Goal: Find specific page/section: Find specific page/section

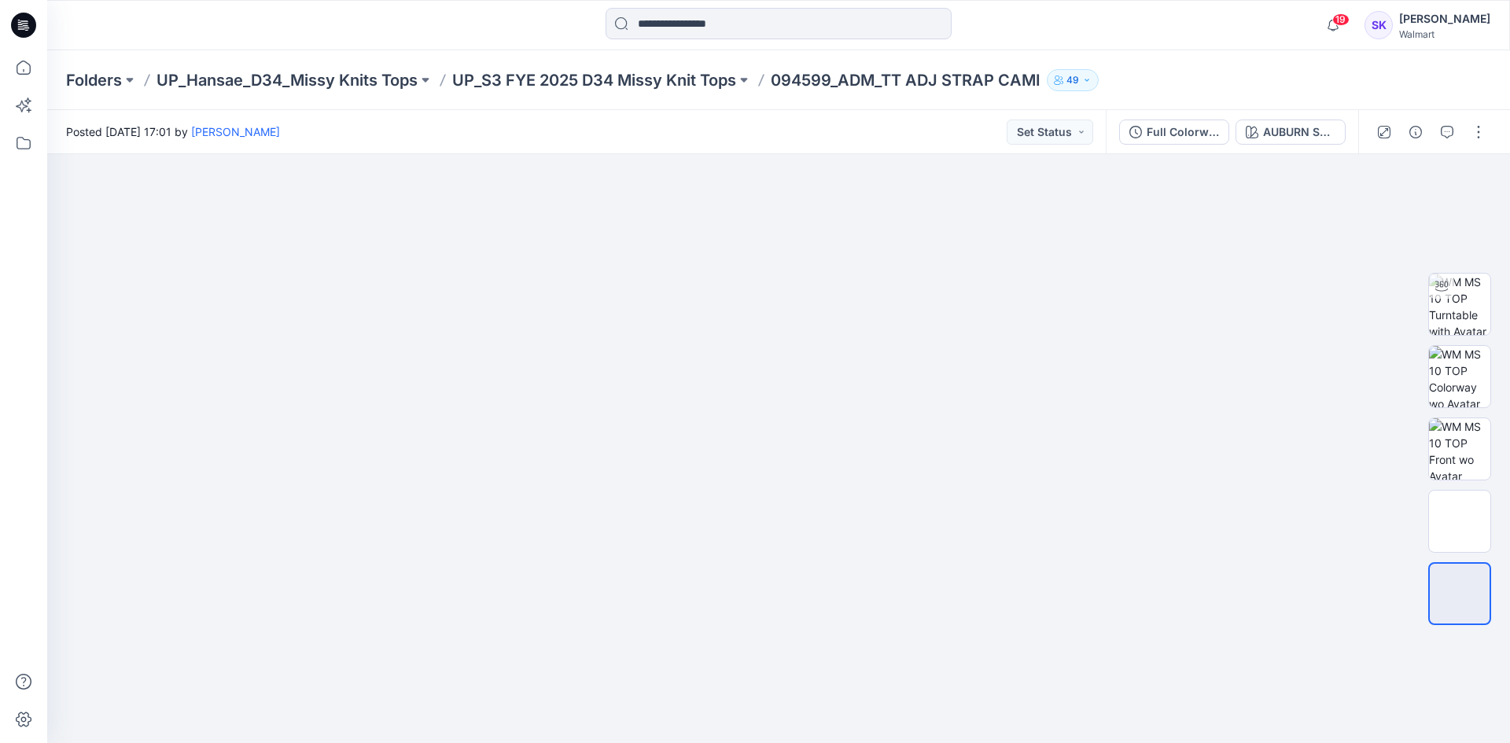
drag, startPoint x: 350, startPoint y: 76, endPoint x: 390, endPoint y: 97, distance: 45.0
click at [350, 76] on p "UP_Hansae_D34_Missy Knits Tops" at bounding box center [286, 80] width 261 height 22
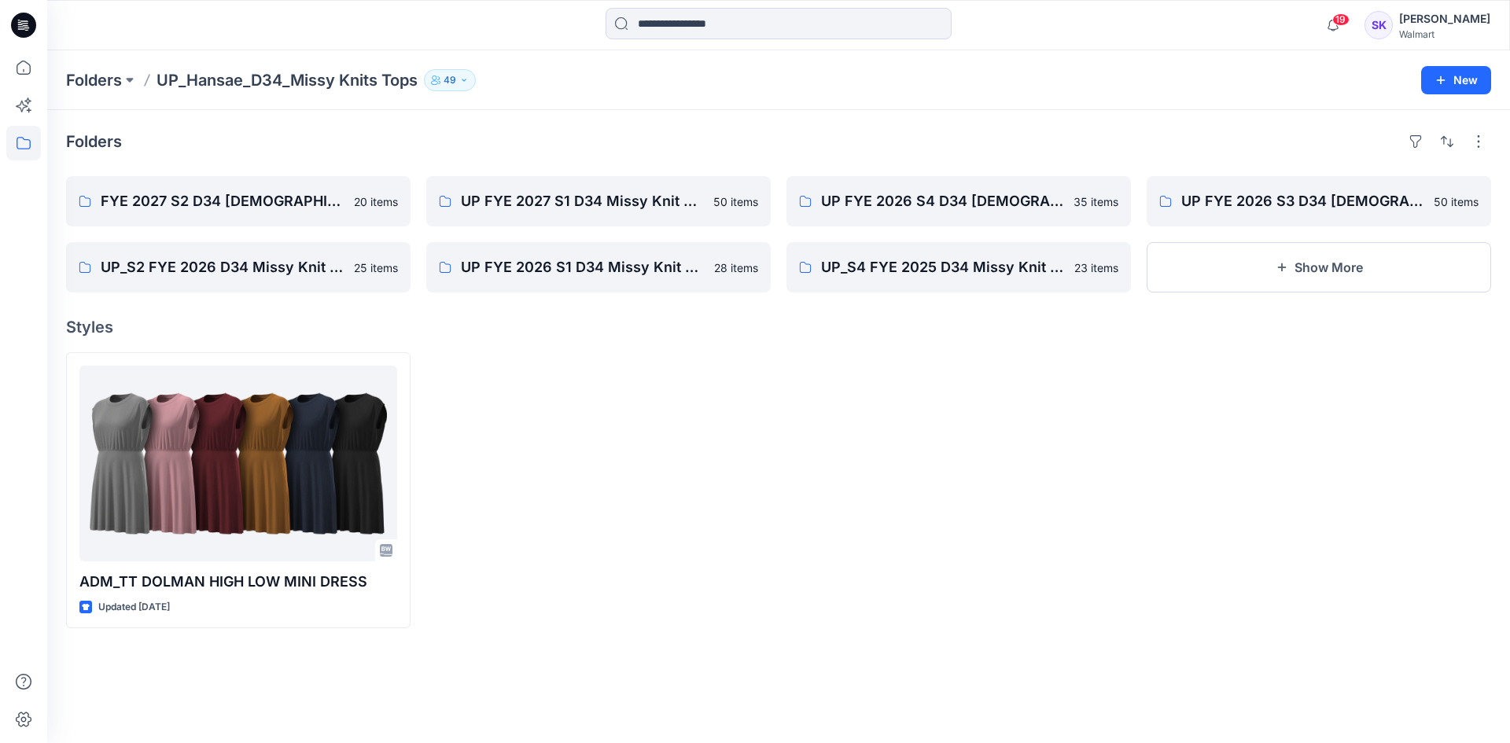
click at [754, 514] on div at bounding box center [598, 490] width 344 height 276
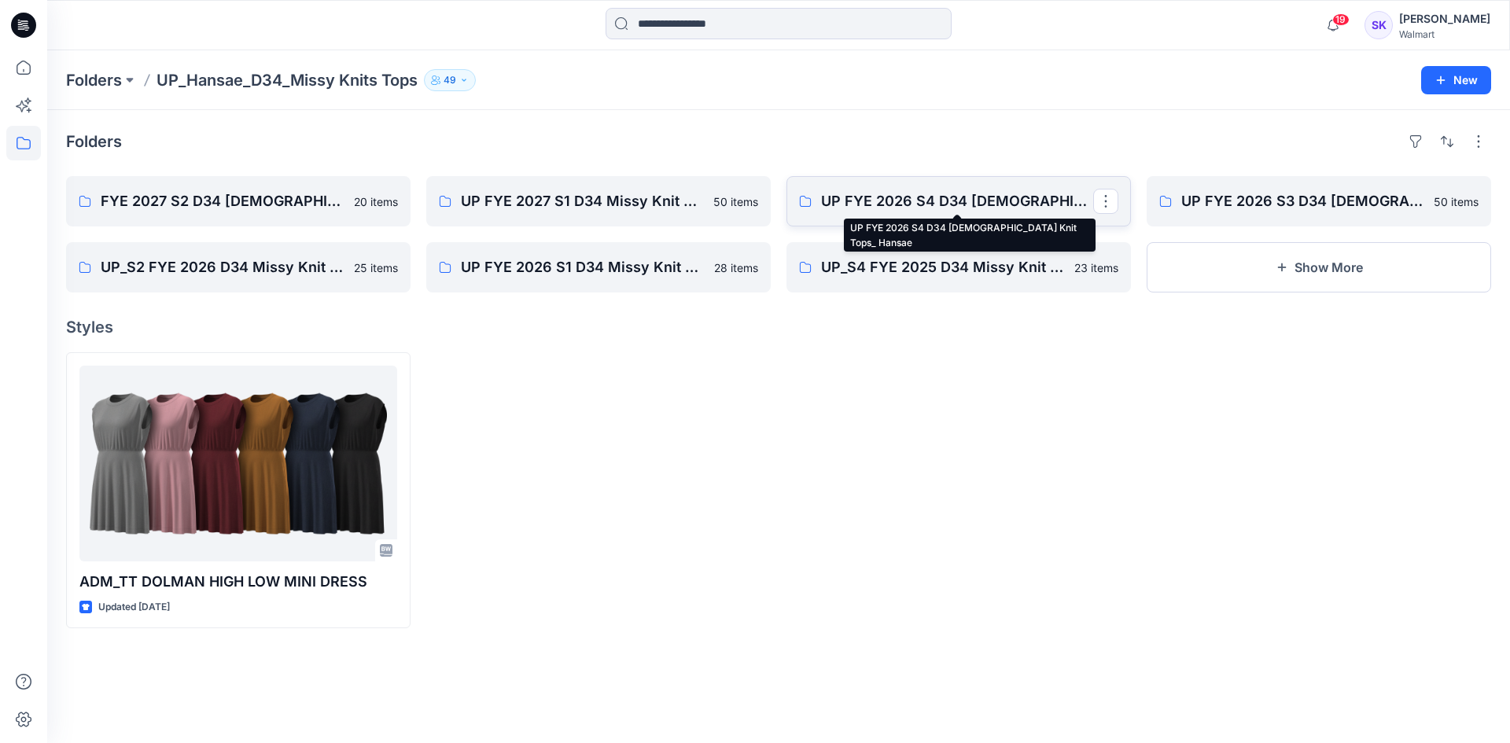
click at [916, 211] on p "UP FYE 2026 S4 D34 [DEMOGRAPHIC_DATA] Knit Tops_ Hansae" at bounding box center [957, 201] width 272 height 22
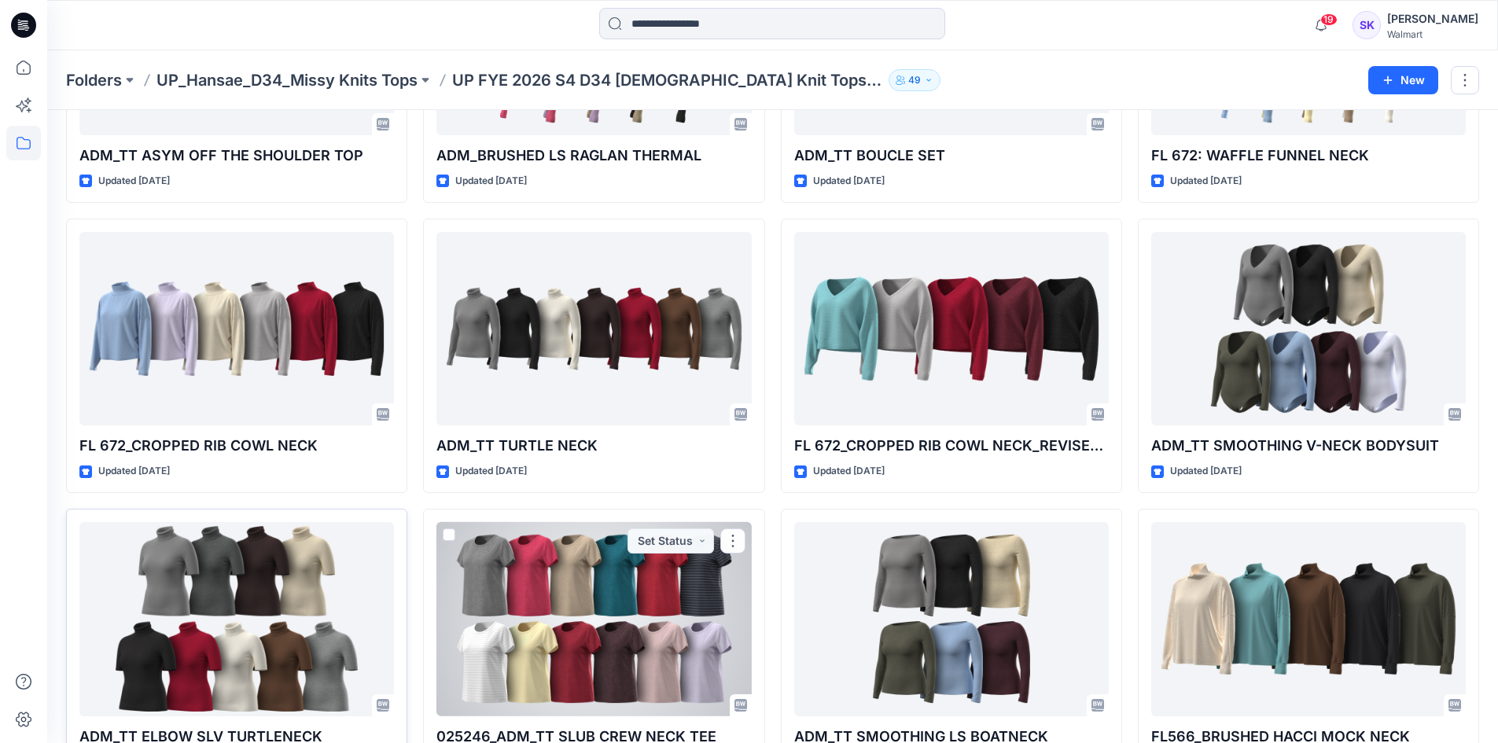
scroll to position [1150, 0]
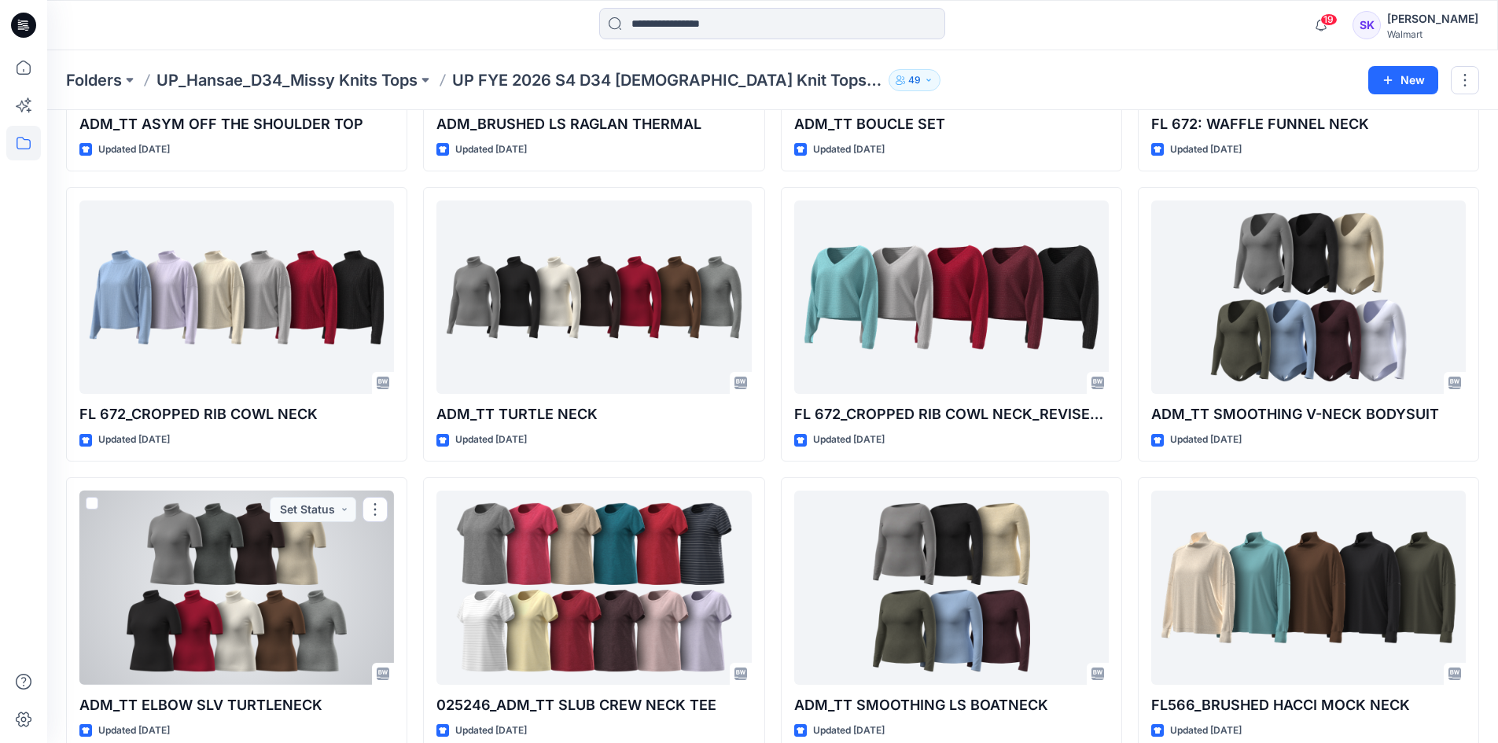
click at [358, 594] on div at bounding box center [236, 588] width 314 height 194
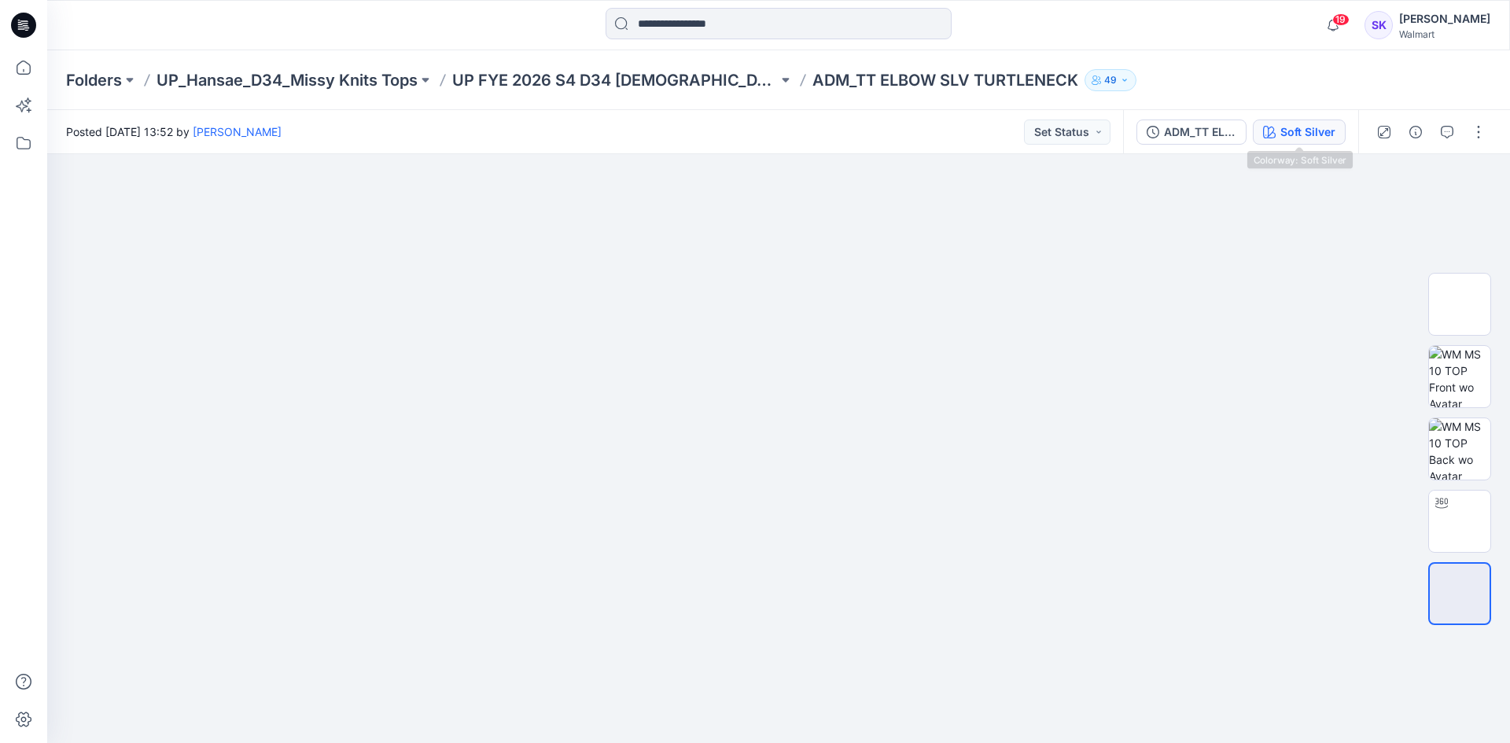
click at [1311, 138] on div "Soft Silver" at bounding box center [1307, 131] width 55 height 17
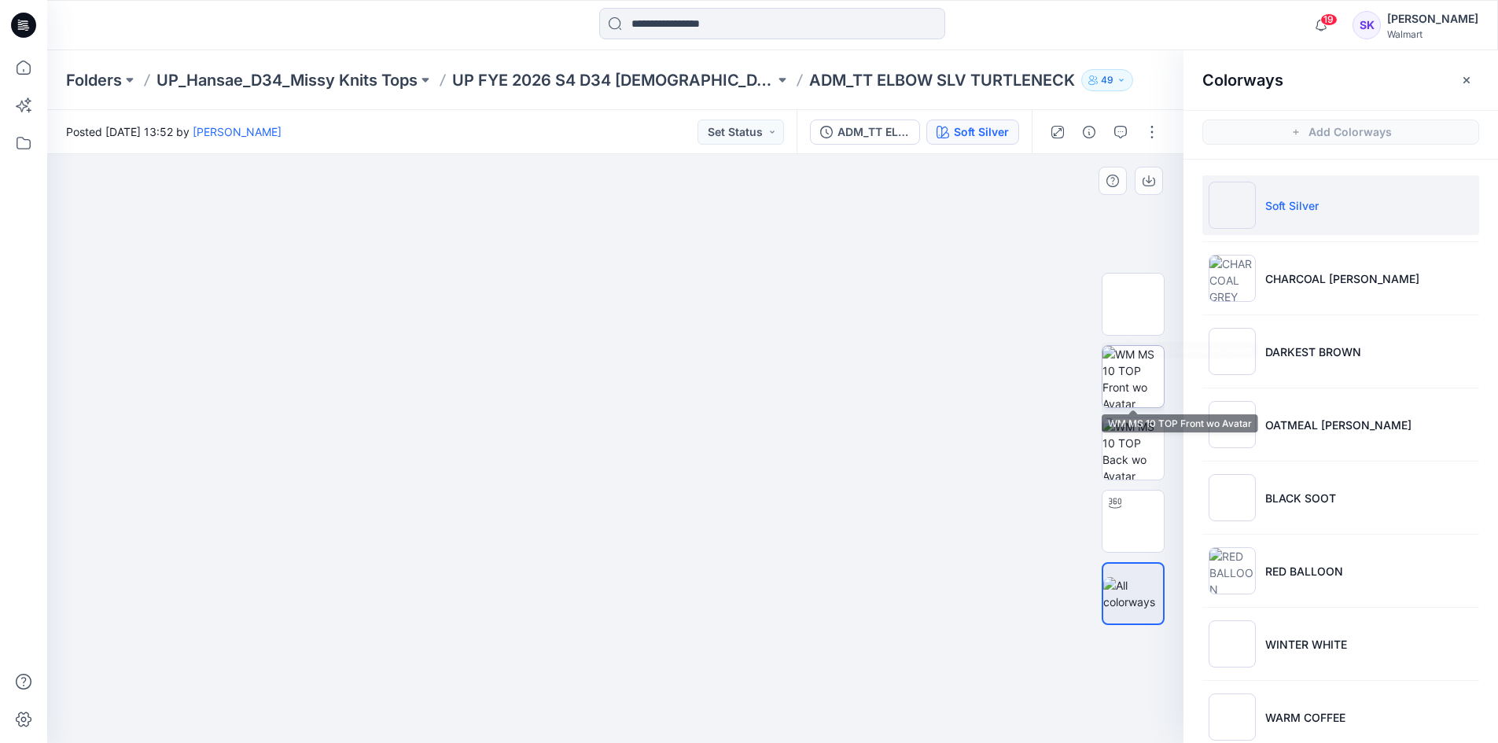
click at [1120, 378] on img at bounding box center [1132, 376] width 61 height 61
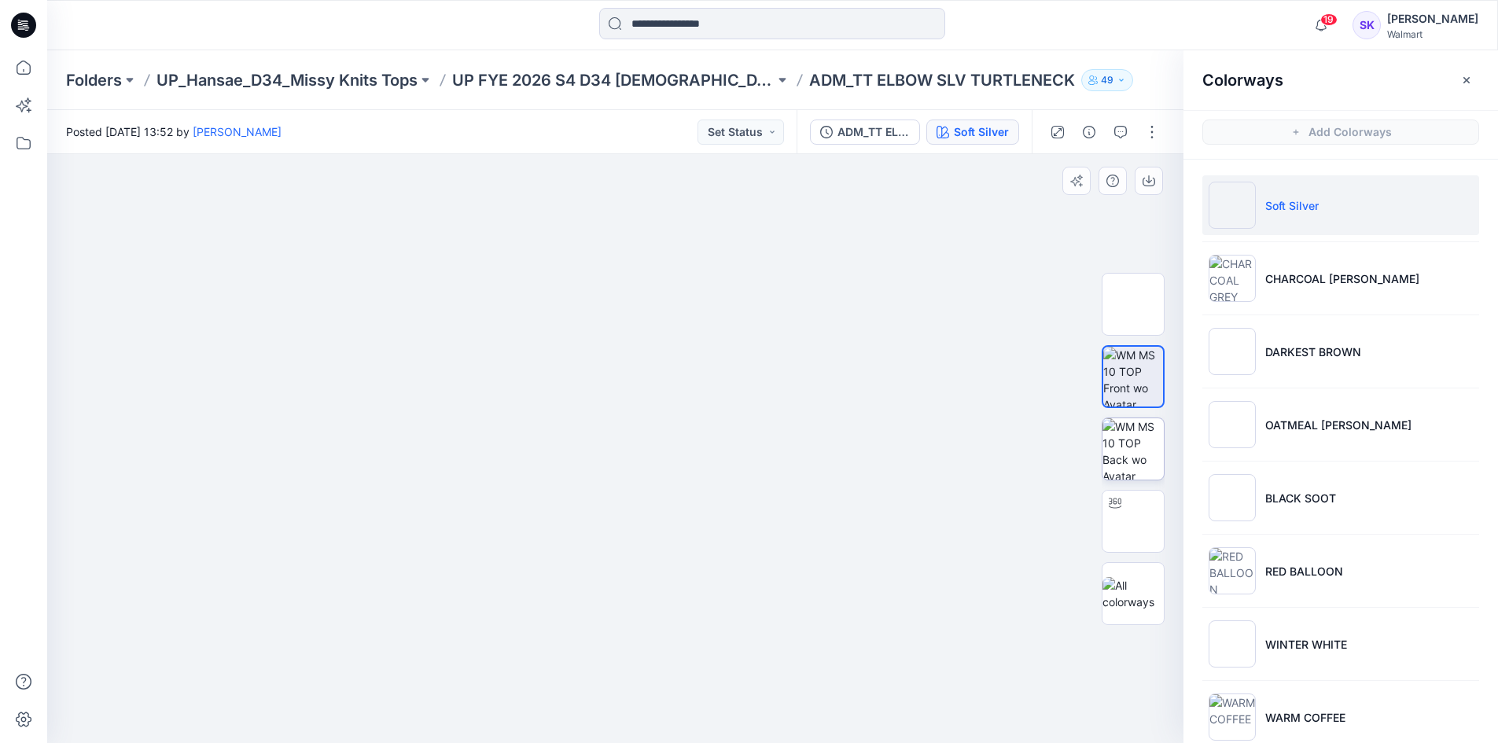
click at [1151, 451] on img at bounding box center [1132, 448] width 61 height 61
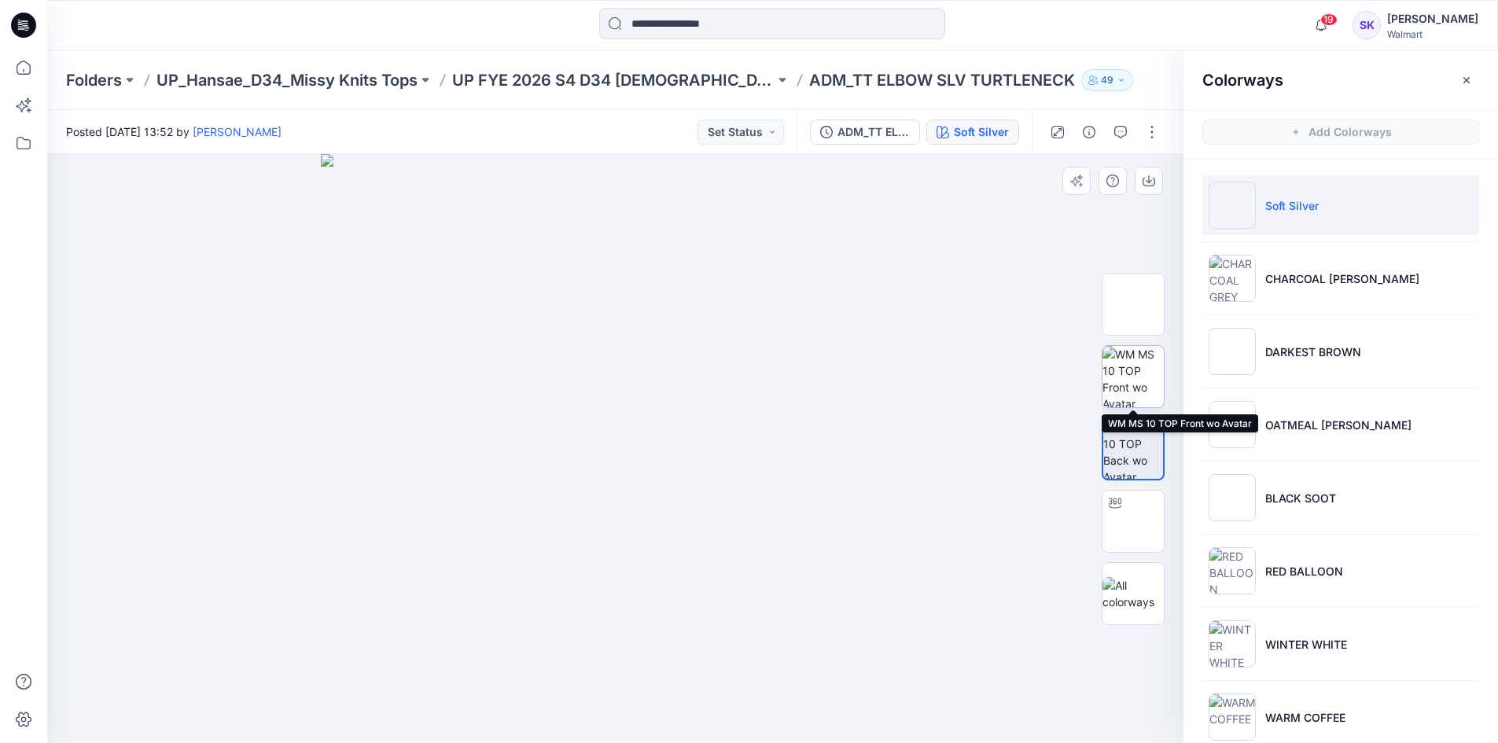
click at [1128, 369] on img at bounding box center [1132, 376] width 61 height 61
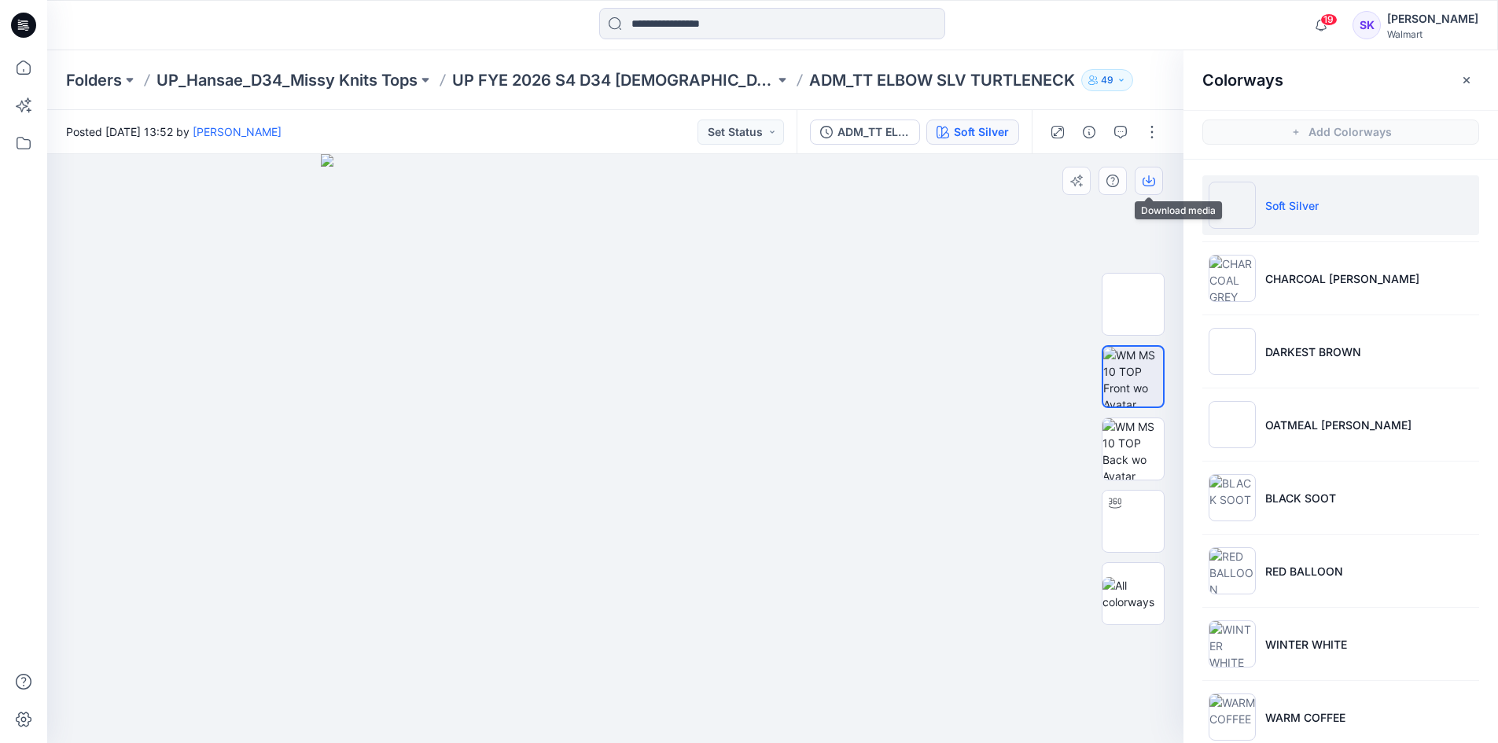
click at [1142, 182] on icon "button" at bounding box center [1148, 181] width 13 height 13
click at [1171, 29] on div "19 Notifications Your style 016174_HQ022567_GV_TS DBL BLOUSON LS TOP has been u…" at bounding box center [772, 25] width 1450 height 35
